Goal: Task Accomplishment & Management: Manage account settings

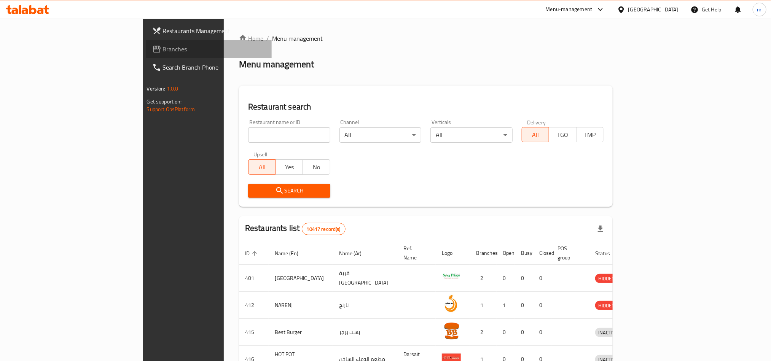
click at [146, 42] on link "Branches" at bounding box center [209, 49] width 126 height 18
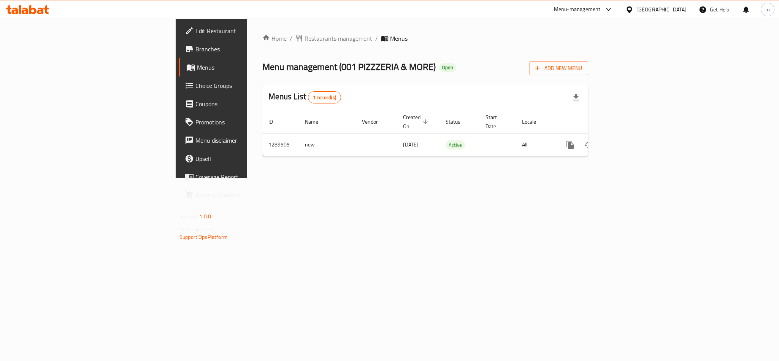
click at [195, 87] on span "Choice Groups" at bounding box center [247, 85] width 104 height 9
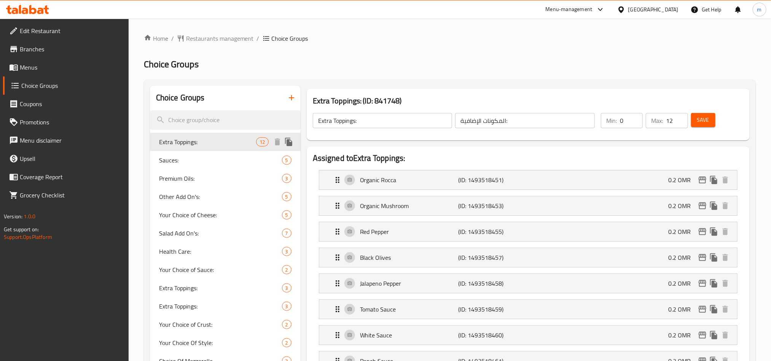
scroll to position [57, 0]
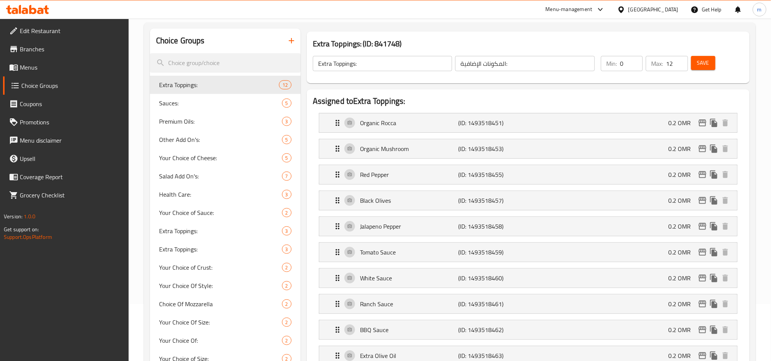
click at [517, 40] on h3 "Extra Toppings: (ID: 841748)" at bounding box center [528, 44] width 431 height 12
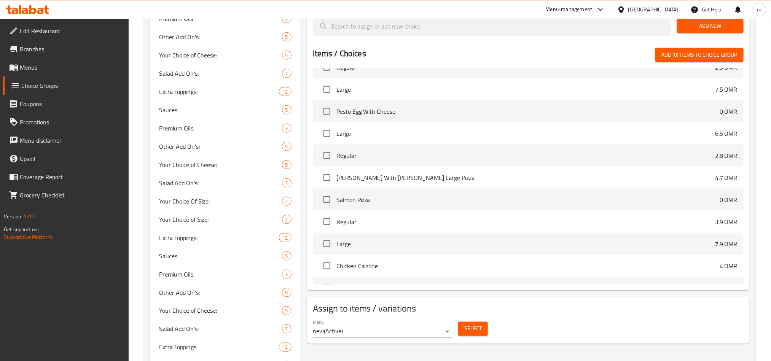
scroll to position [2075, 0]
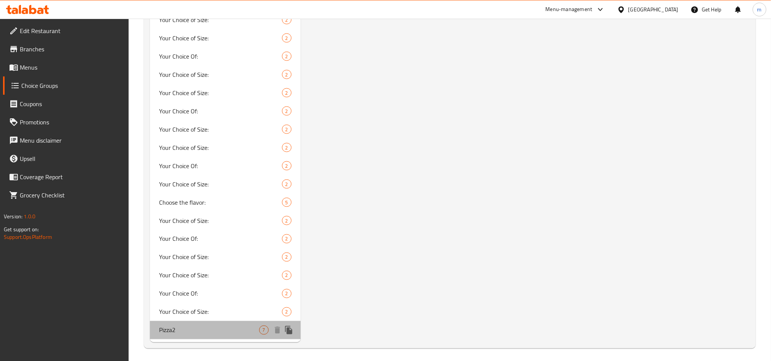
click at [215, 321] on div "Pizza2 7" at bounding box center [225, 330] width 151 height 18
type input "Pizza2"
type input "بي��زا2"
type input "1"
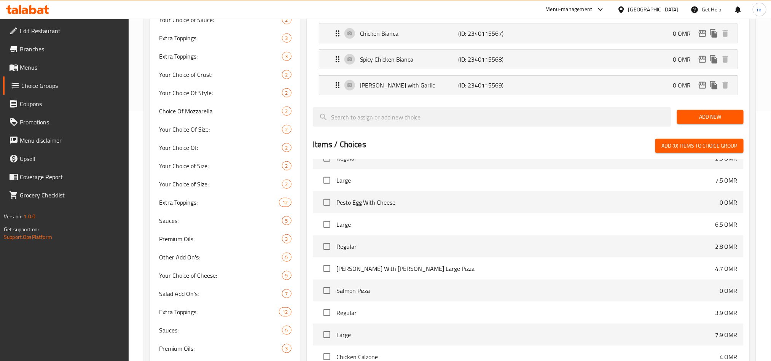
scroll to position [0, 0]
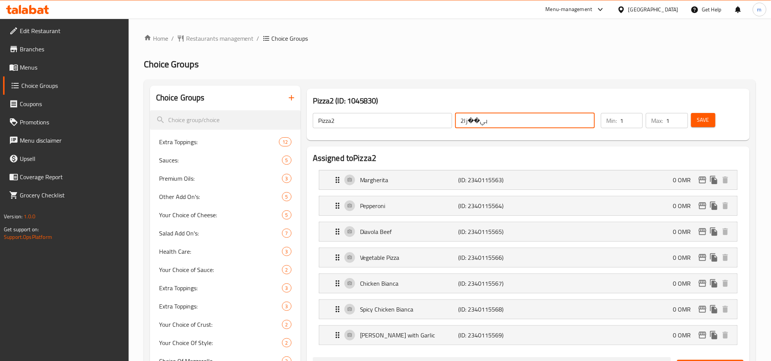
drag, startPoint x: 529, startPoint y: 120, endPoint x: 474, endPoint y: 122, distance: 55.2
click at [474, 122] on input "بي��زا2" at bounding box center [525, 120] width 140 height 15
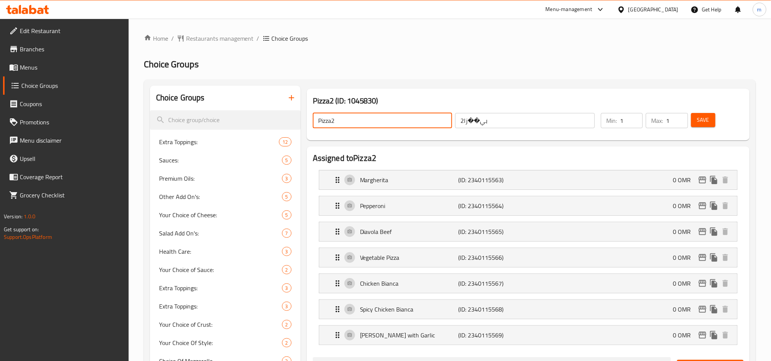
click at [388, 122] on input "Pizza2" at bounding box center [383, 120] width 140 height 15
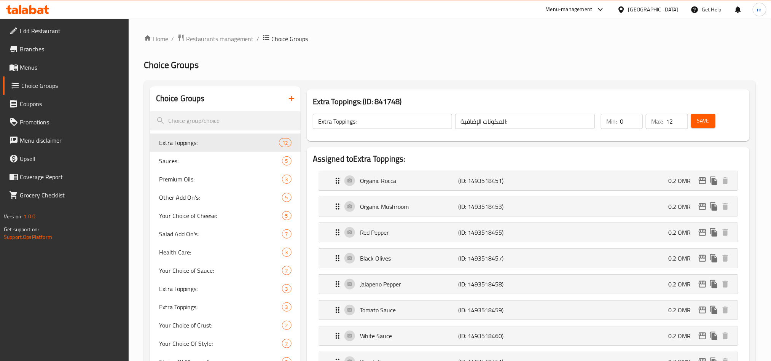
scroll to position [2077, 0]
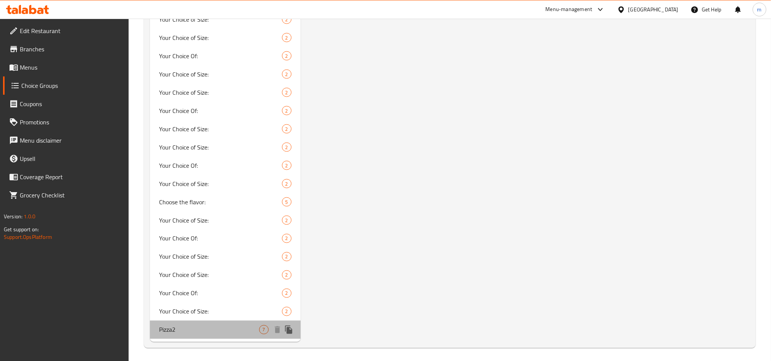
click at [168, 326] on span "Pizza2" at bounding box center [209, 329] width 100 height 9
type input "Pizza2"
type input "بي��زا2"
type input "1"
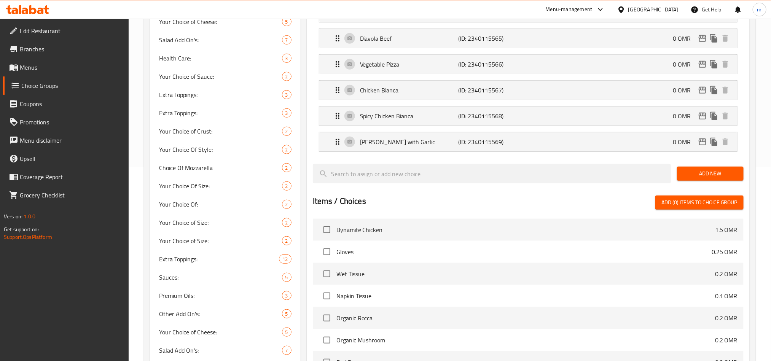
scroll to position [0, 0]
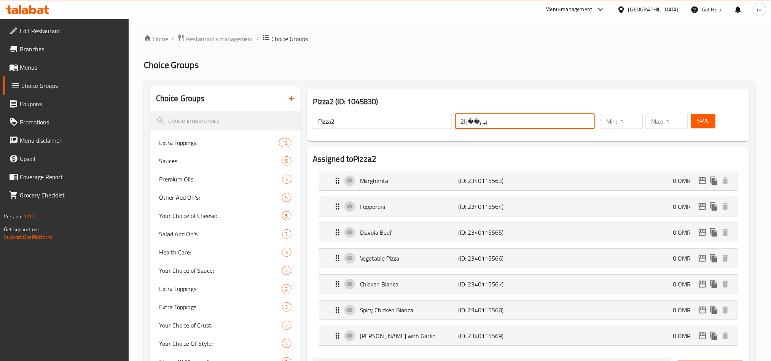
click at [573, 121] on input "بي��زا2" at bounding box center [525, 121] width 140 height 15
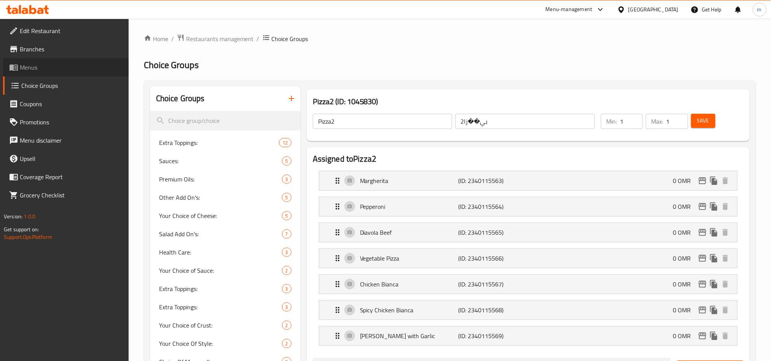
click at [34, 68] on span "Menus" at bounding box center [71, 67] width 103 height 9
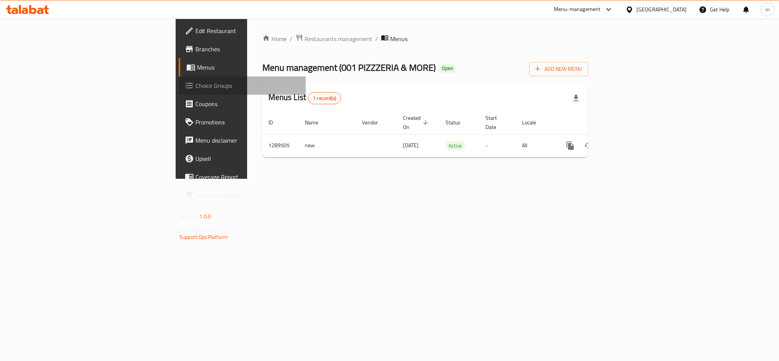
click at [179, 90] on link "Choice Groups" at bounding box center [242, 85] width 127 height 18
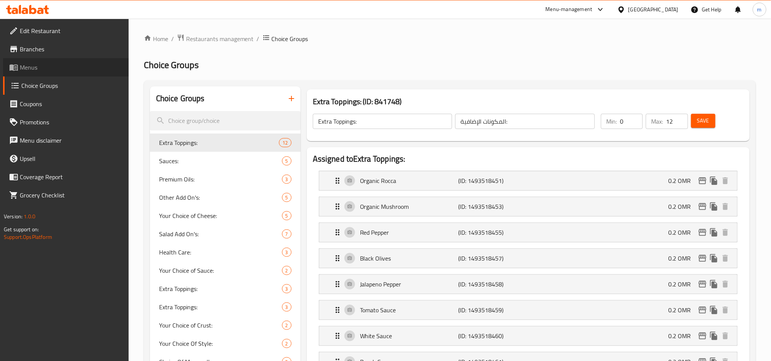
click at [30, 63] on span "Menus" at bounding box center [71, 67] width 103 height 9
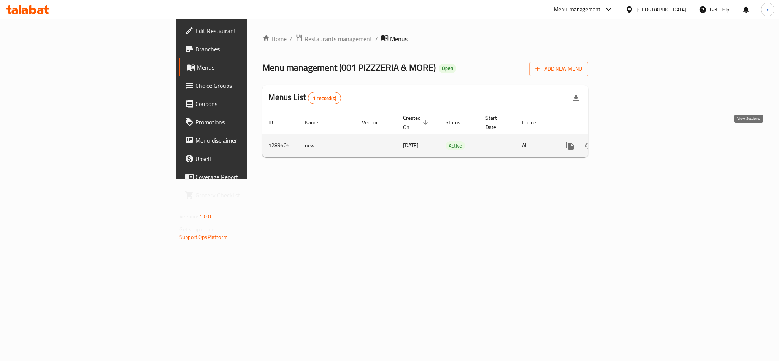
click at [630, 141] on icon "enhanced table" at bounding box center [625, 145] width 9 height 9
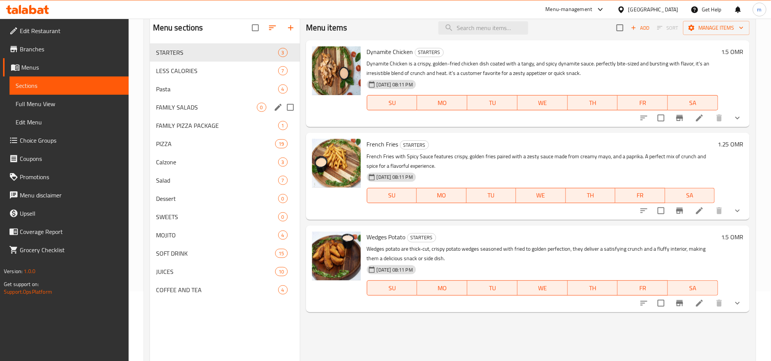
scroll to position [106, 0]
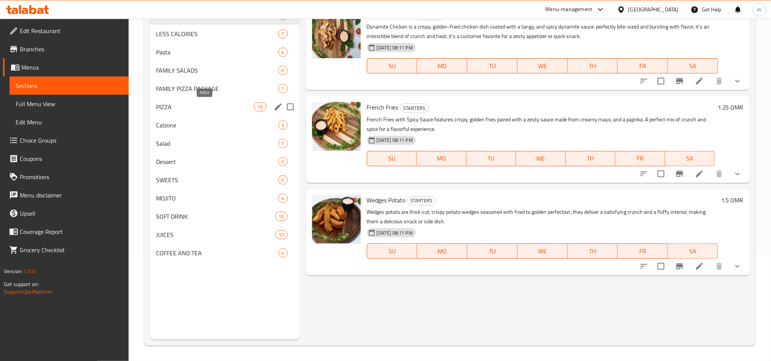
click at [208, 103] on span "PIZZA" at bounding box center [205, 106] width 98 height 9
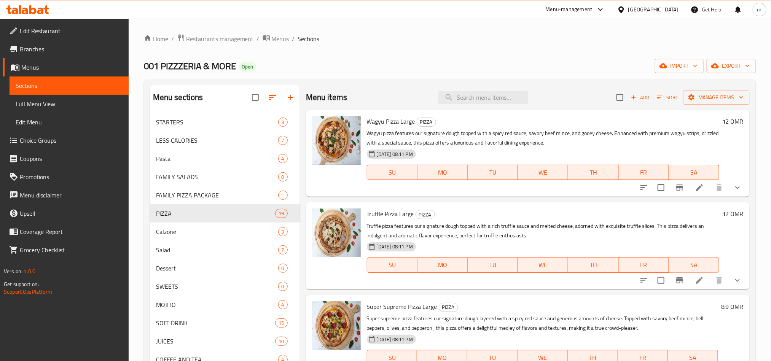
click at [724, 120] on h6 "12 OMR" at bounding box center [732, 121] width 21 height 11
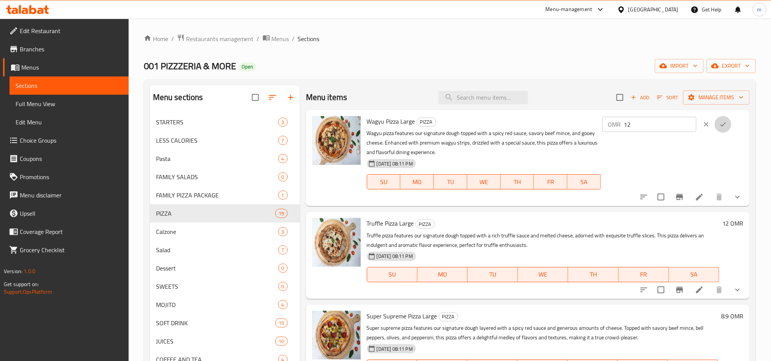
click at [724, 120] on button "ok" at bounding box center [722, 124] width 17 height 17
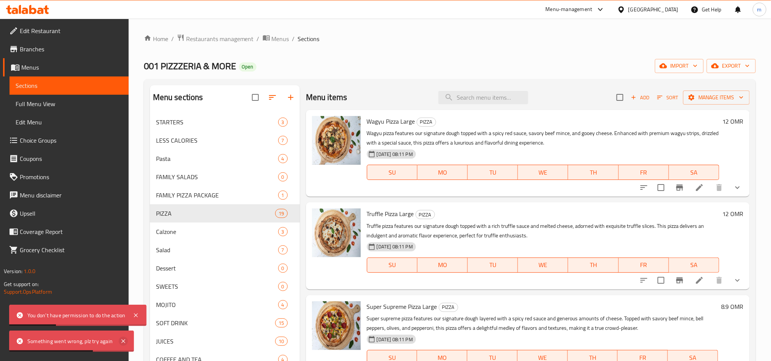
click at [122, 342] on icon at bounding box center [123, 341] width 9 height 9
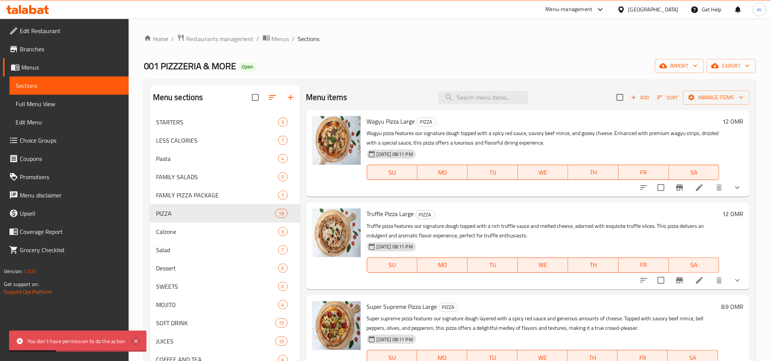
click at [139, 340] on icon at bounding box center [135, 341] width 9 height 9
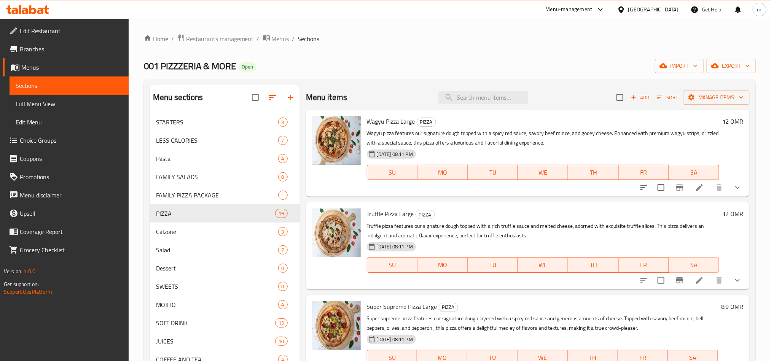
click at [722, 124] on h6 "12 OMR" at bounding box center [732, 121] width 21 height 11
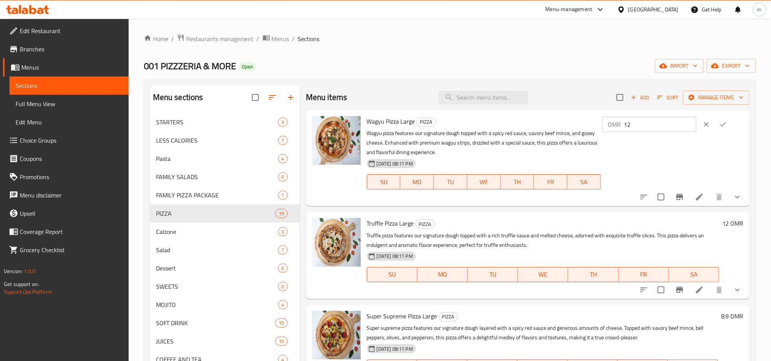
click at [702, 127] on icon "clear" at bounding box center [706, 125] width 8 height 8
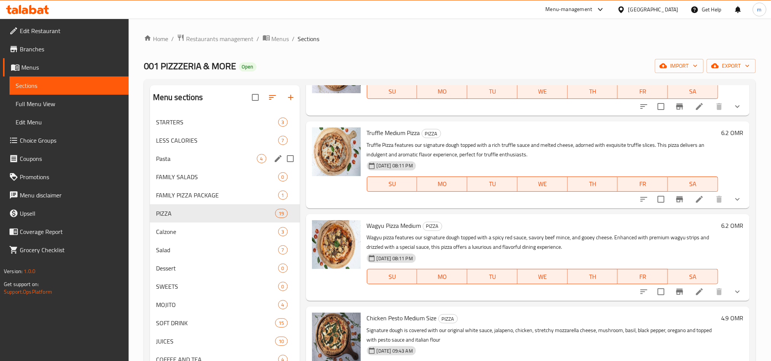
scroll to position [170, 0]
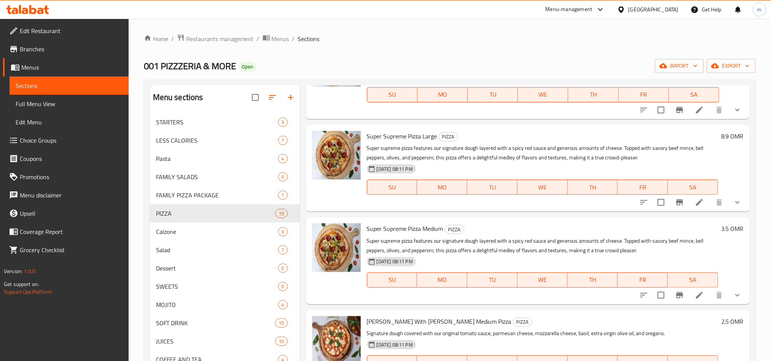
click at [48, 11] on icon at bounding box center [27, 9] width 43 height 9
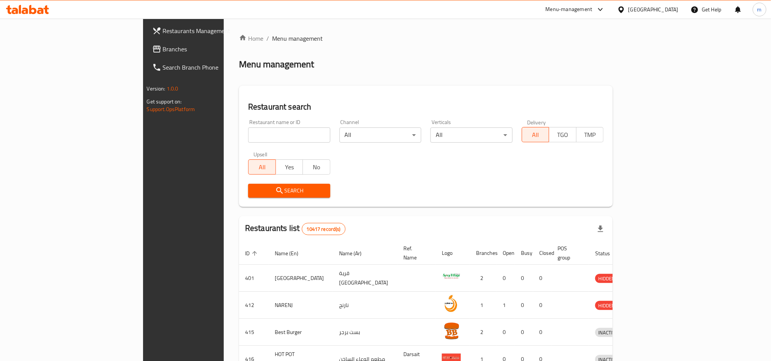
click at [163, 49] on span "Branches" at bounding box center [214, 48] width 103 height 9
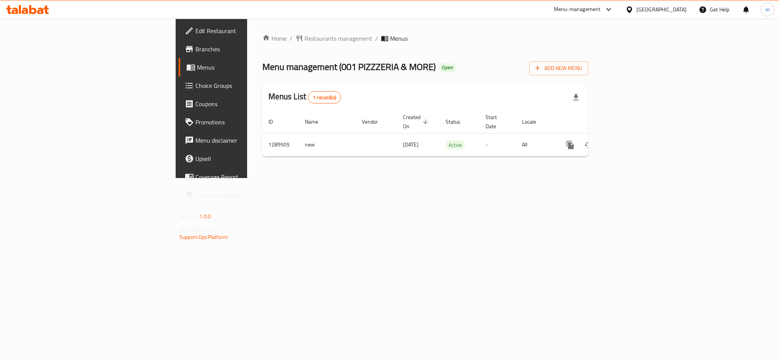
click at [195, 85] on span "Choice Groups" at bounding box center [247, 85] width 104 height 9
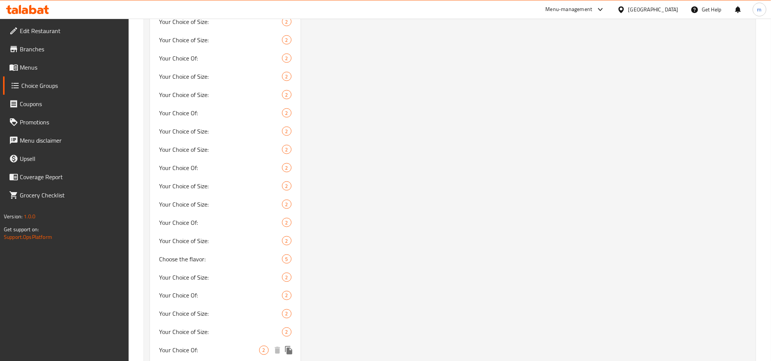
scroll to position [2075, 0]
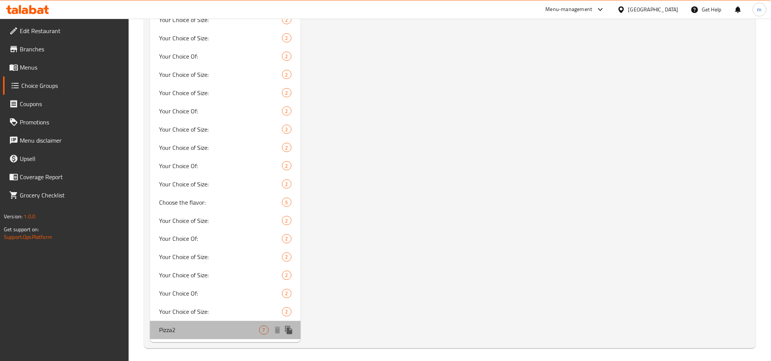
click at [181, 326] on span "Pizza2" at bounding box center [209, 330] width 100 height 9
type input "Pizza2"
type input "بي��زا2"
type input "1"
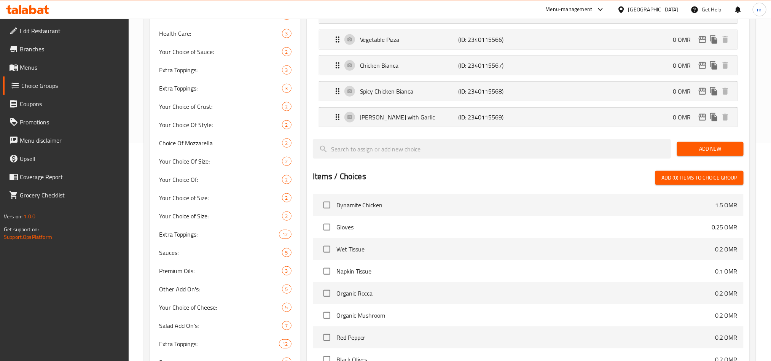
scroll to position [114, 0]
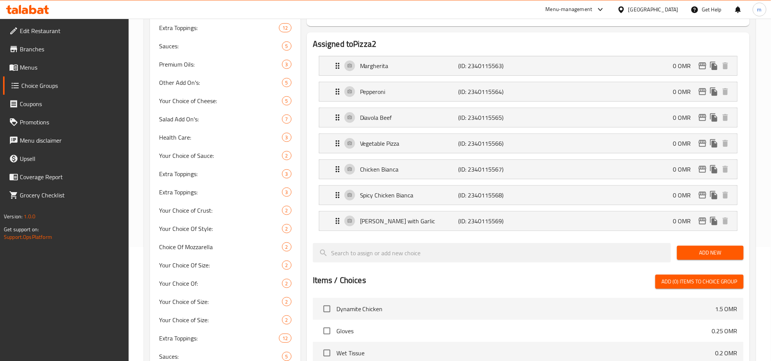
click at [20, 14] on div at bounding box center [27, 9] width 43 height 9
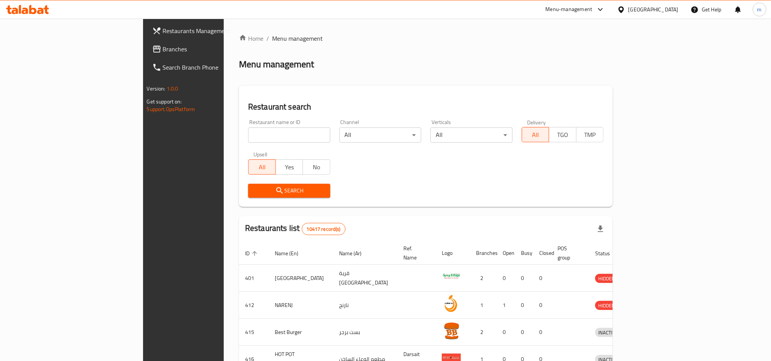
click at [163, 47] on span "Branches" at bounding box center [214, 48] width 103 height 9
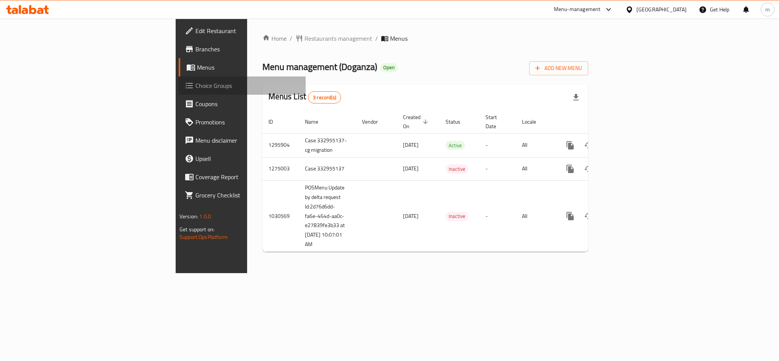
click at [195, 84] on span "Choice Groups" at bounding box center [247, 85] width 104 height 9
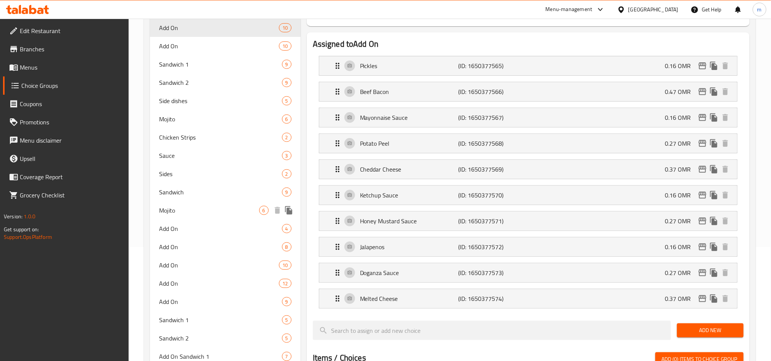
scroll to position [452, 0]
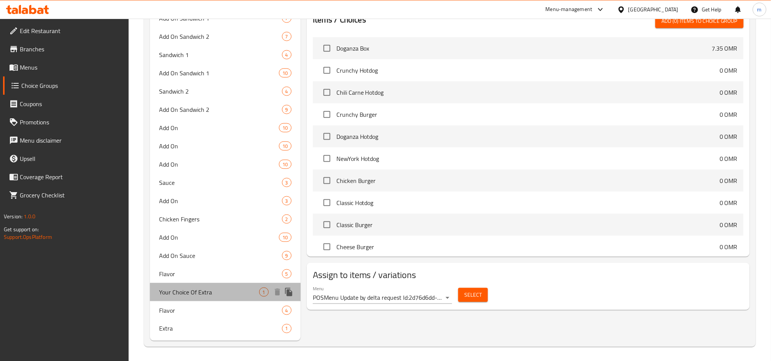
click at [205, 292] on span "Your Choice Of Extra" at bounding box center [209, 292] width 100 height 9
type input "Your Choice Of Extra"
type input "إختيارك من إضافة"
type input "1"
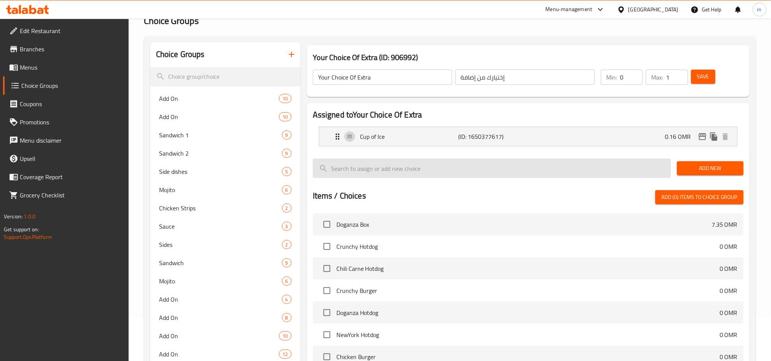
scroll to position [0, 0]
